Goal: Download file/media

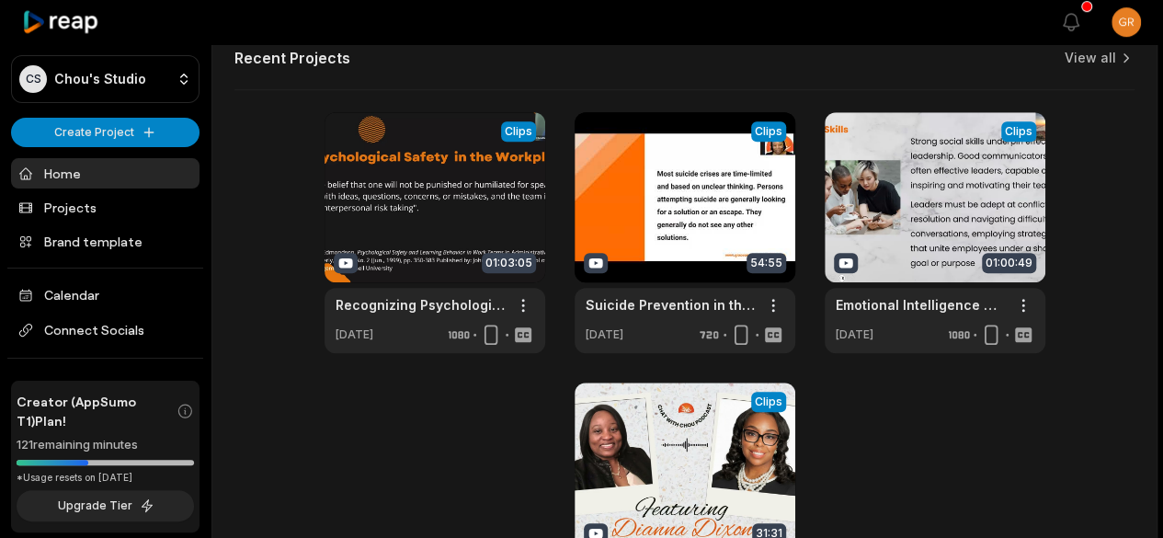
scroll to position [689, 0]
click at [425, 206] on link at bounding box center [434, 232] width 221 height 241
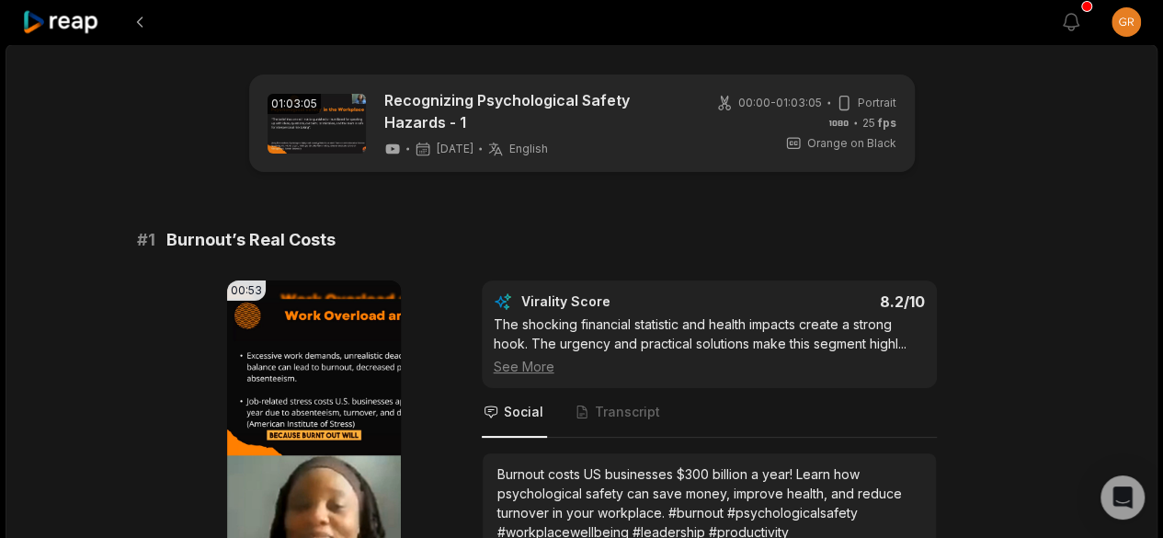
scroll to position [208, 0]
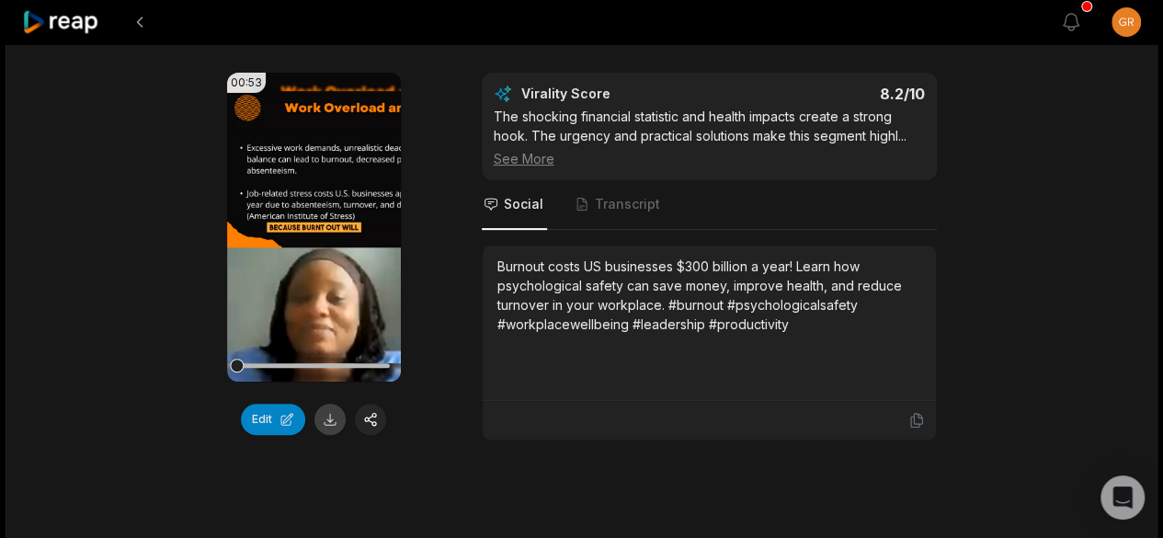
click at [332, 415] on button at bounding box center [329, 419] width 31 height 31
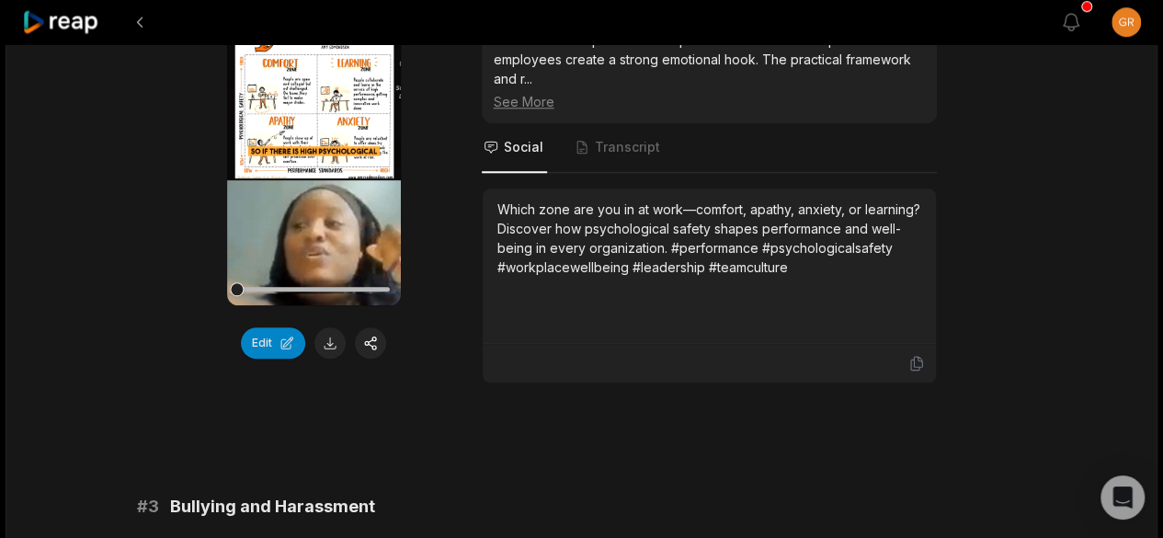
scroll to position [816, 0]
click at [329, 341] on button at bounding box center [329, 341] width 31 height 31
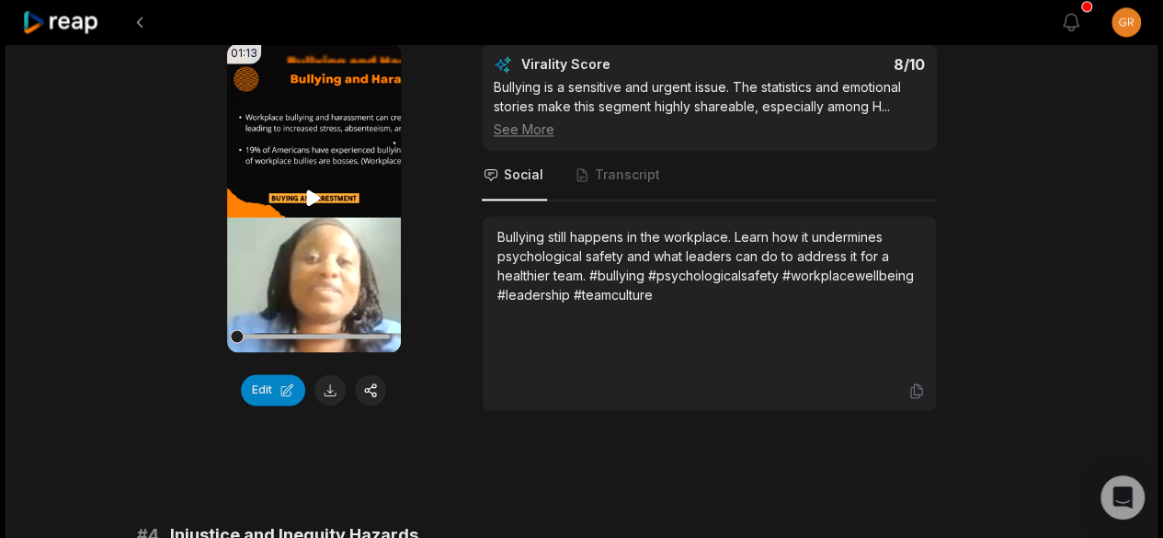
scroll to position [1335, 0]
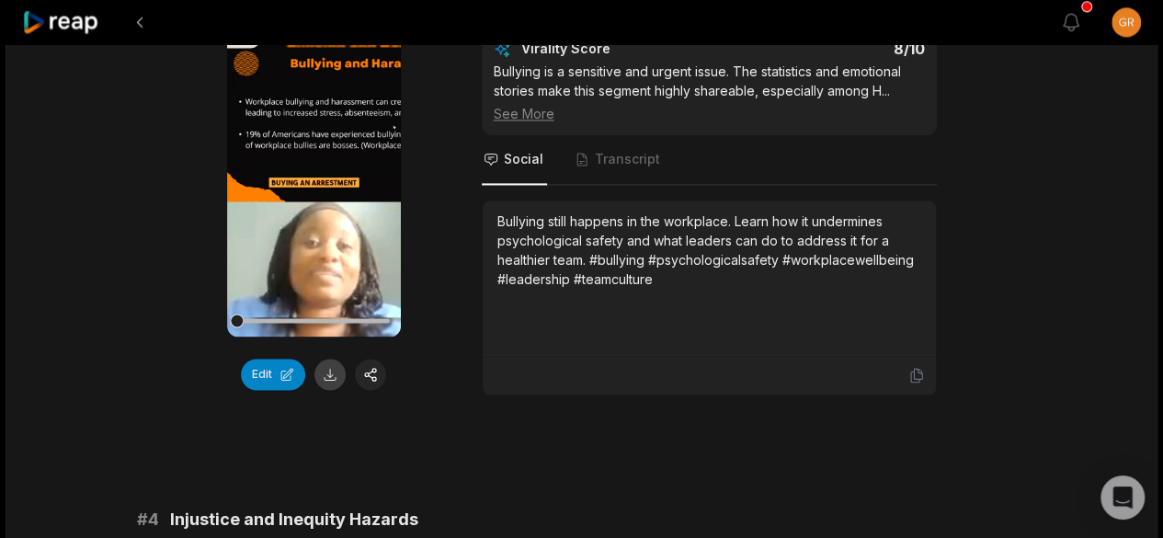
click at [330, 369] on button at bounding box center [329, 374] width 31 height 31
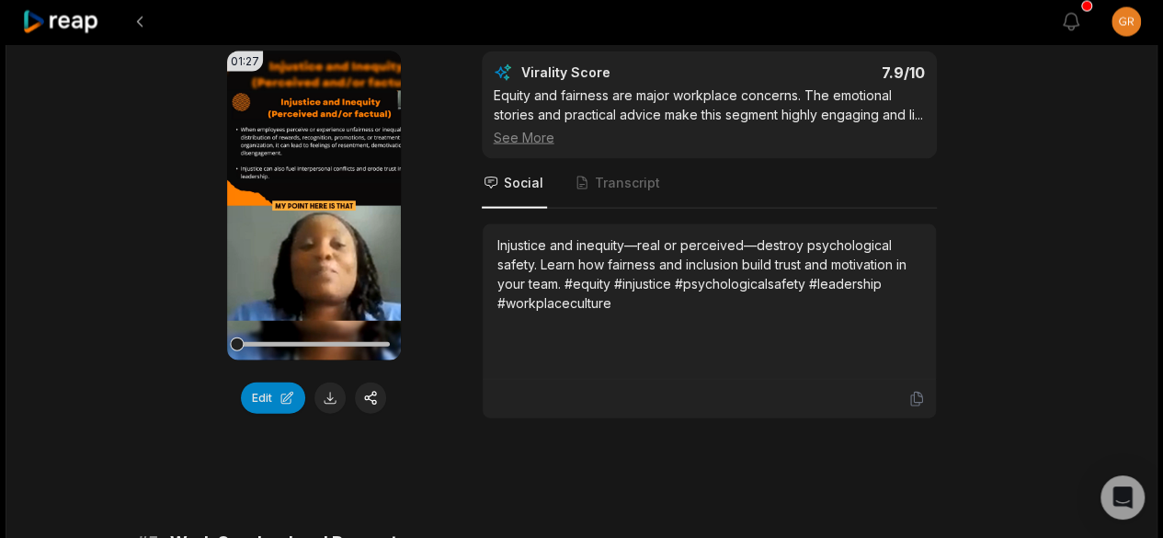
scroll to position [1856, 0]
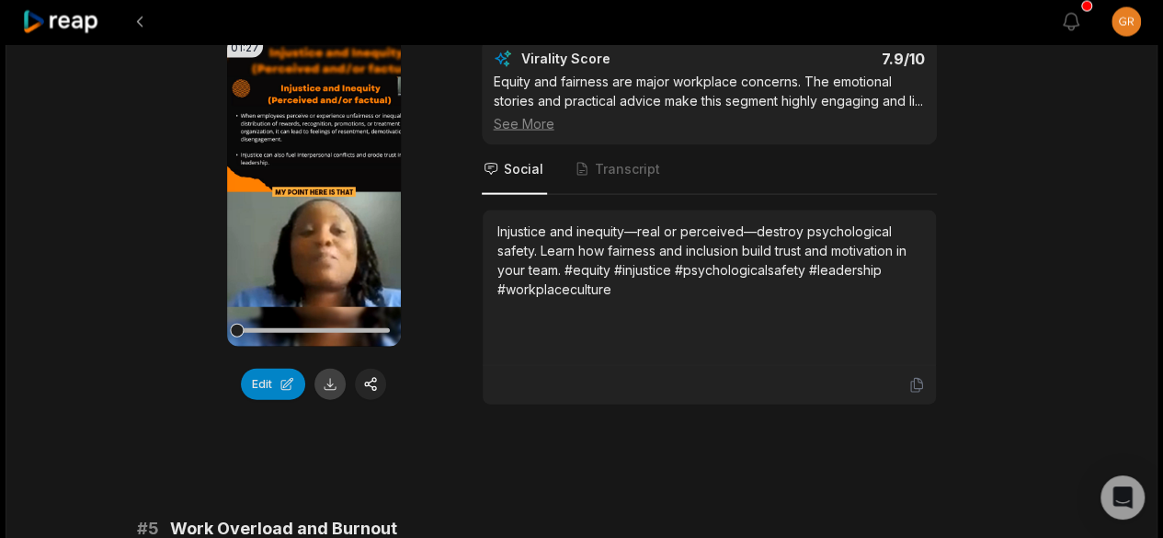
click at [331, 380] on button at bounding box center [329, 384] width 31 height 31
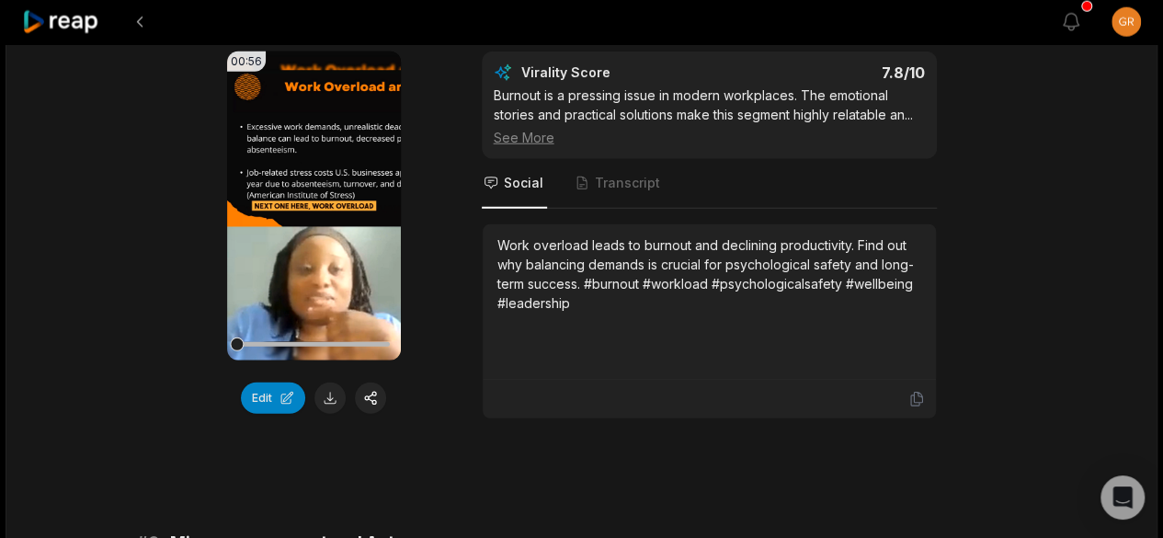
scroll to position [2390, 0]
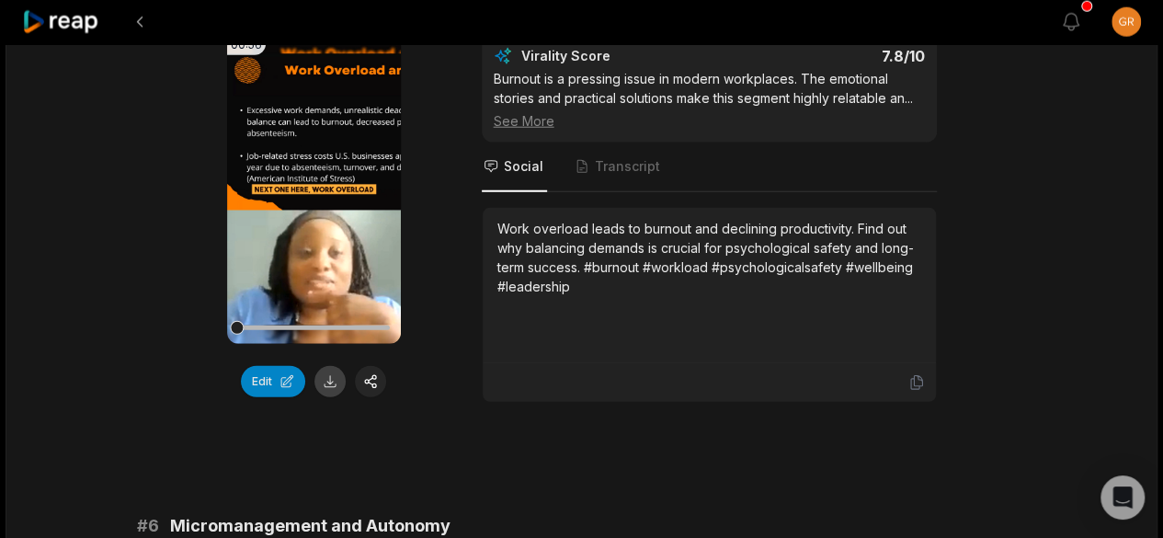
click at [325, 395] on button at bounding box center [329, 381] width 31 height 31
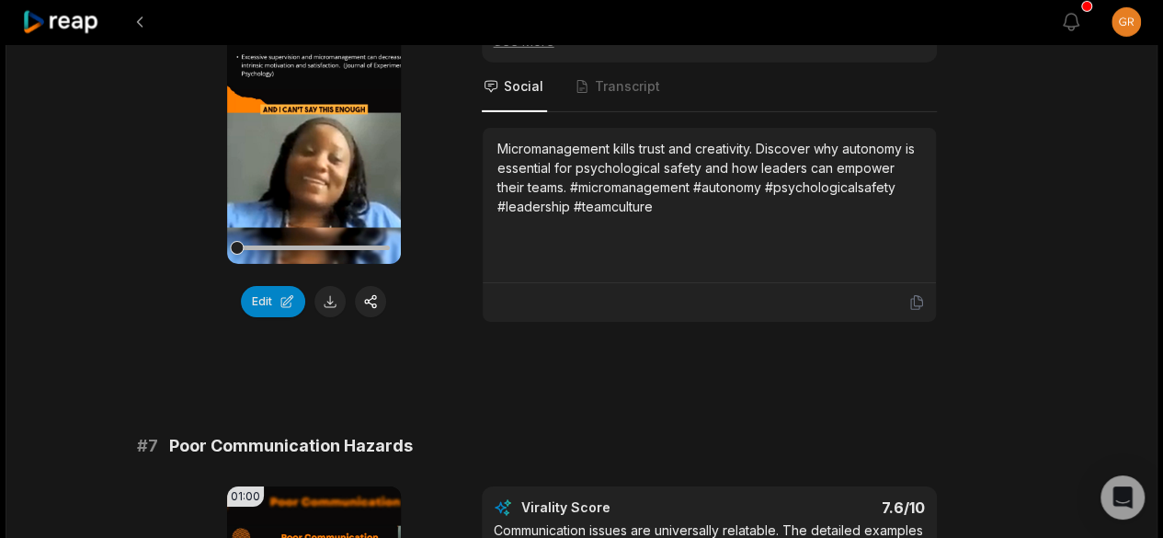
scroll to position [3003, 0]
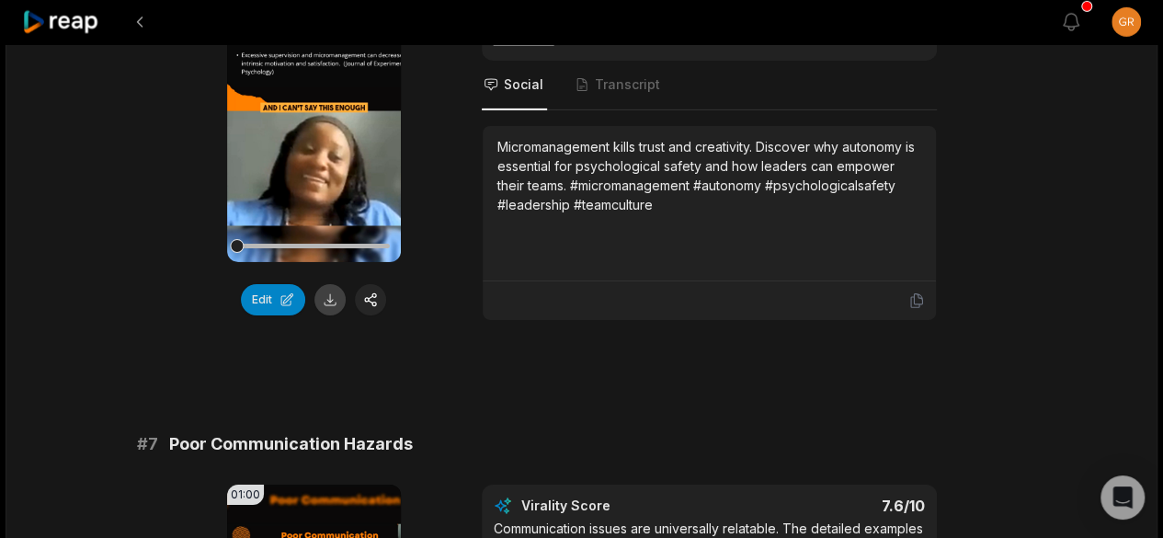
click at [325, 313] on button at bounding box center [329, 299] width 31 height 31
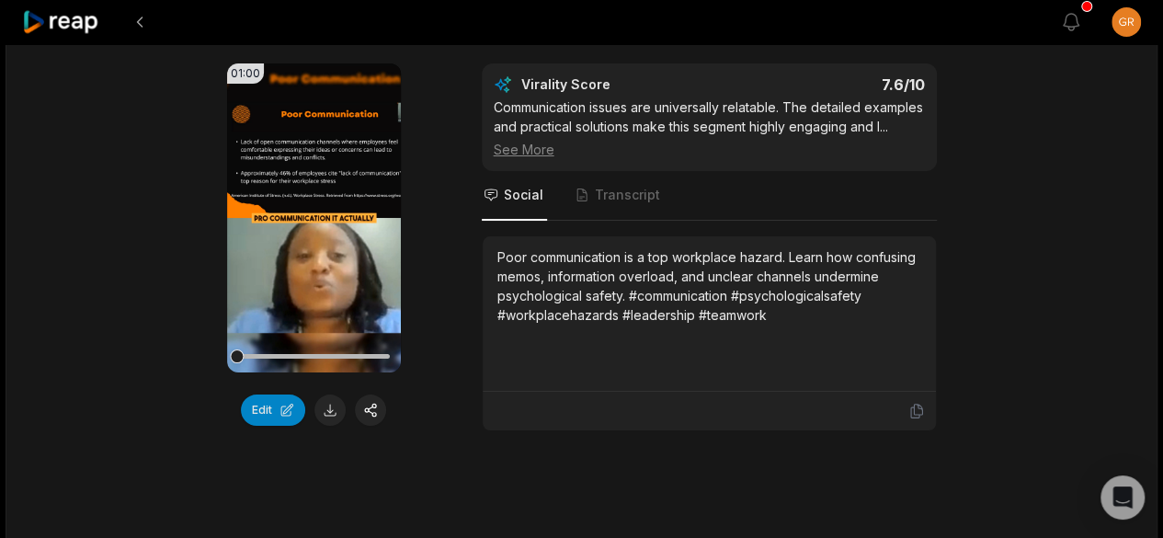
scroll to position [3425, 0]
click at [325, 418] on button at bounding box center [329, 408] width 31 height 31
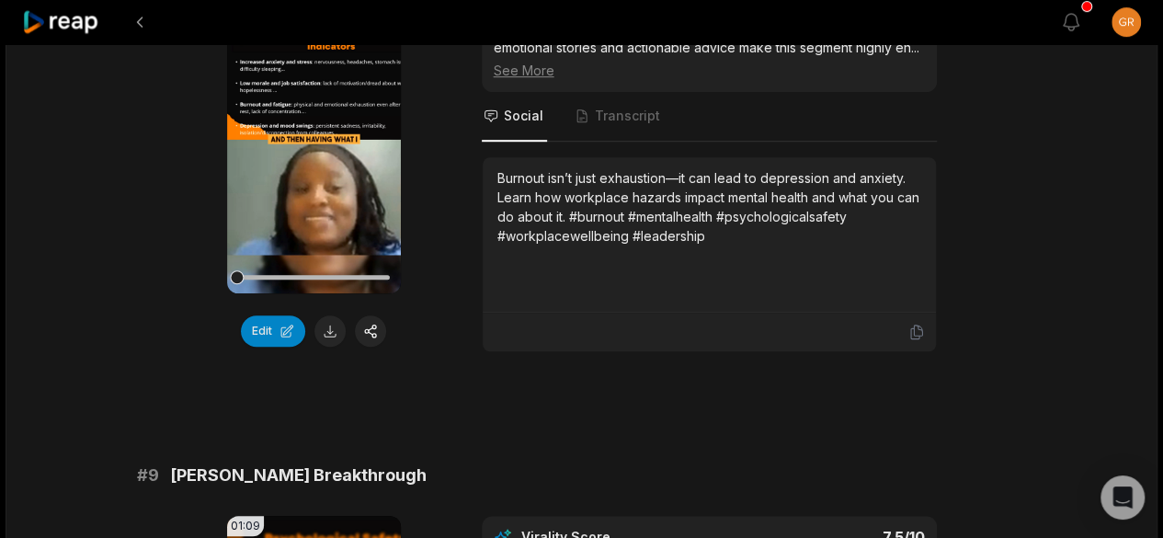
scroll to position [4036, 0]
click at [324, 336] on button at bounding box center [329, 329] width 31 height 31
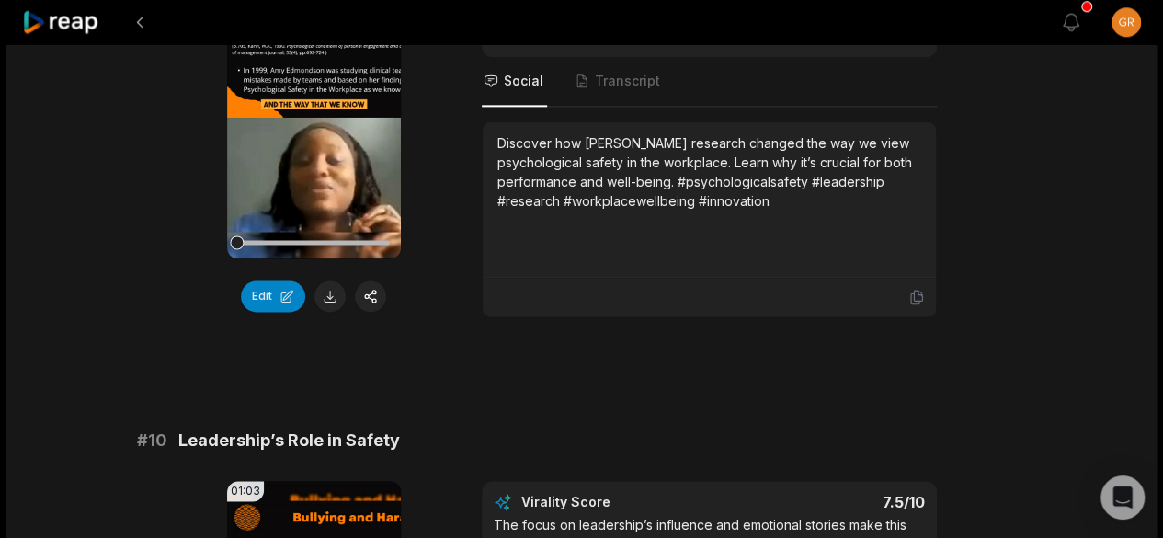
scroll to position [4602, 0]
click at [324, 302] on button at bounding box center [329, 294] width 31 height 31
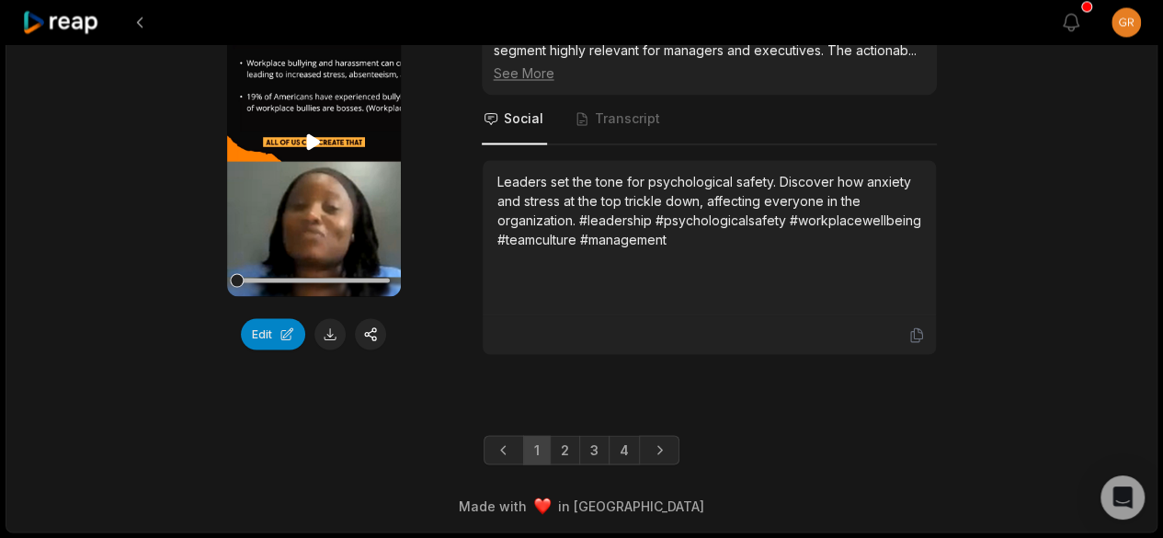
scroll to position [5117, 0]
click at [329, 330] on button at bounding box center [329, 333] width 31 height 31
click at [563, 447] on link "2" at bounding box center [565, 449] width 30 height 29
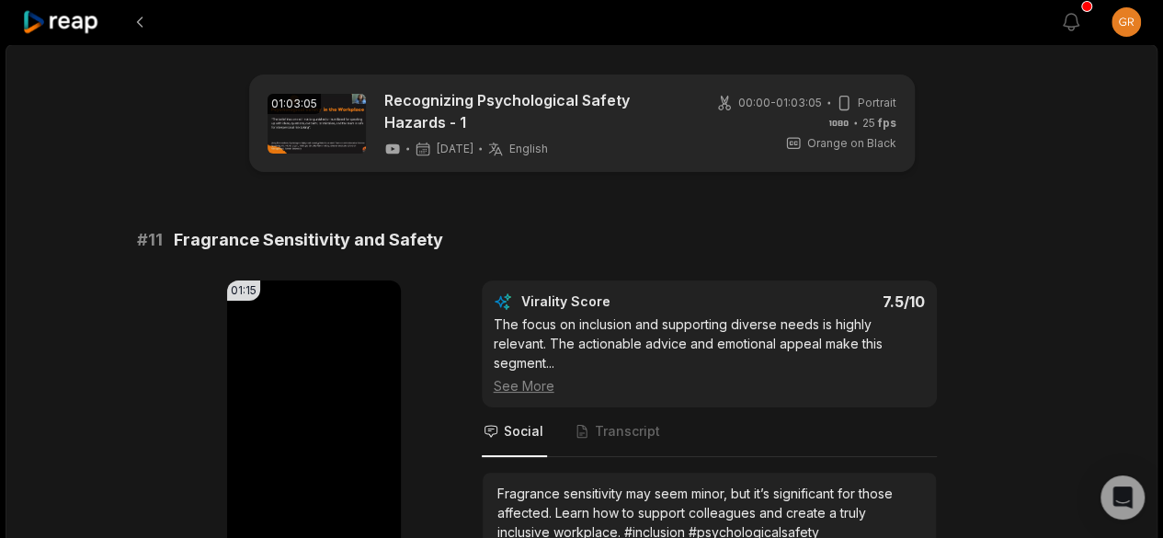
scroll to position [157, 0]
